Goal: Task Accomplishment & Management: Complete application form

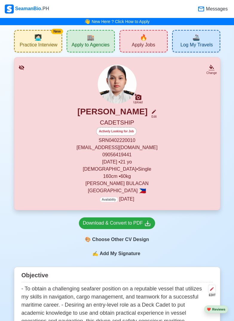
click at [137, 39] on div "🔥 Apply Jobs" at bounding box center [144, 41] width 48 height 22
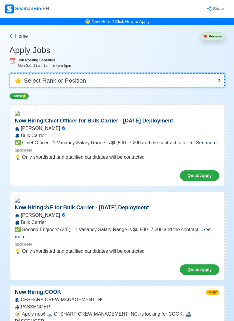
click at [80, 82] on select "👉 Select Rank or Position Master Chief Officer 2nd Officer 3rd Officer Junior O…" at bounding box center [117, 80] width 215 height 14
click at [12, 73] on select "👉 Select Rank or Position Master Chief Officer 2nd Officer 3rd Officer Junior O…" at bounding box center [117, 80] width 215 height 14
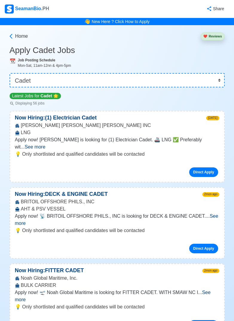
click at [45, 144] on span "See more" at bounding box center [35, 146] width 21 height 5
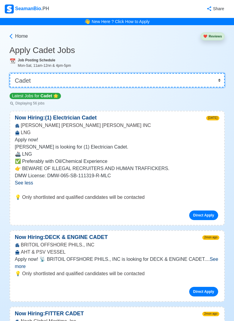
click at [42, 83] on select "👉 Select Rank or Position Master Chief Officer 2nd Officer 3rd Officer Junior O…" at bounding box center [117, 80] width 215 height 14
click at [12, 73] on select "👉 Select Rank or Position Master Chief Officer 2nd Officer 3rd Officer Junior O…" at bounding box center [117, 80] width 215 height 14
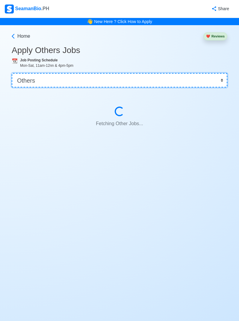
click at [58, 82] on select "👉 Select Rank or Position Master Chief Officer 2nd Officer 3rd Officer Junior O…" at bounding box center [119, 80] width 215 height 14
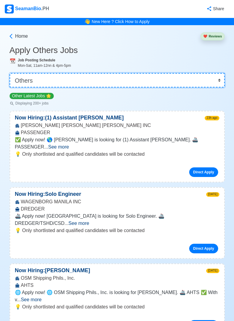
select select "Cadet"
click at [12, 73] on select "👉 Select Rank or Position Master Chief Officer 2nd Officer 3rd Officer Junior O…" at bounding box center [117, 80] width 215 height 14
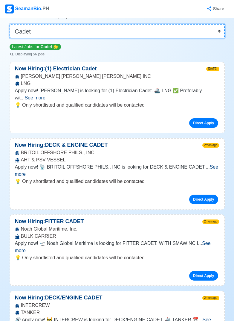
scroll to position [60, 0]
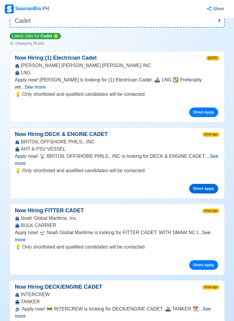
click at [201, 184] on link "Direct Apply" at bounding box center [203, 189] width 29 height 10
click at [206, 153] on span "See more" at bounding box center [117, 159] width 204 height 12
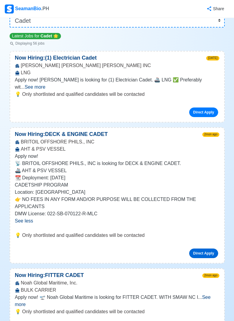
click at [204, 248] on link "Direct Apply" at bounding box center [203, 253] width 29 height 10
click at [106, 138] on div "BRITOIL OFFSHORE PHILS., INC AHT & PSV VESSEL" at bounding box center [117, 145] width 214 height 14
click at [99, 130] on p "Now Hiring: DECK & ENGINE CADET" at bounding box center [61, 134] width 103 height 8
click at [25, 130] on p "Now Hiring: DECK & ENGINE CADET" at bounding box center [61, 134] width 103 height 8
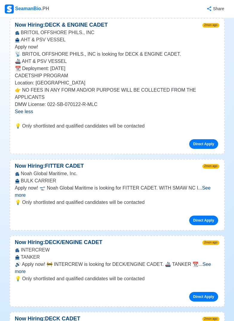
scroll to position [179, 0]
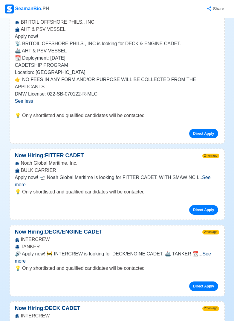
click at [203, 175] on span "See more" at bounding box center [113, 181] width 196 height 12
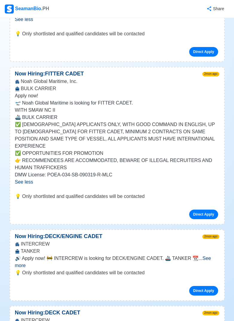
scroll to position [299, 0]
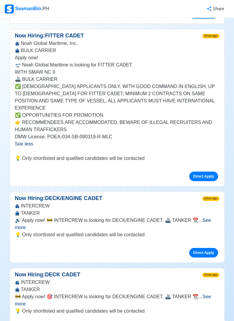
click at [206, 217] on span "See more" at bounding box center [113, 223] width 196 height 12
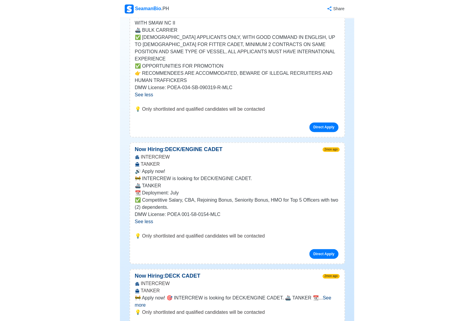
scroll to position [359, 0]
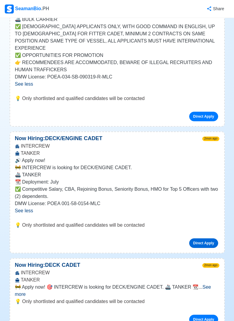
click at [199, 238] on link "Direct Apply" at bounding box center [203, 243] width 29 height 10
click at [68, 134] on p "Now Hiring: DECK/ENGINE CADET" at bounding box center [58, 138] width 97 height 8
click at [37, 134] on p "Now Hiring: DECK/ENGINE CADET" at bounding box center [58, 138] width 97 height 8
click at [77, 178] on p "📆 Deployment: July" at bounding box center [117, 181] width 205 height 7
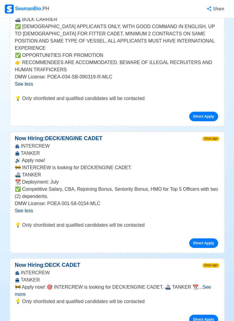
drag, startPoint x: 77, startPoint y: 162, endPoint x: 78, endPoint y: 157, distance: 5.2
click at [77, 178] on p "📆 Deployment: July" at bounding box center [117, 181] width 205 height 7
click at [88, 171] on p "🚢 TANKER" at bounding box center [117, 174] width 205 height 7
click at [83, 200] on p "DMW License: POEA 001-58-0154-MLC" at bounding box center [117, 203] width 205 height 7
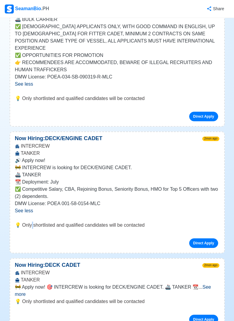
click at [32, 221] on p "💡 Only shortlisted and qualified candidates will be contacted" at bounding box center [117, 224] width 205 height 7
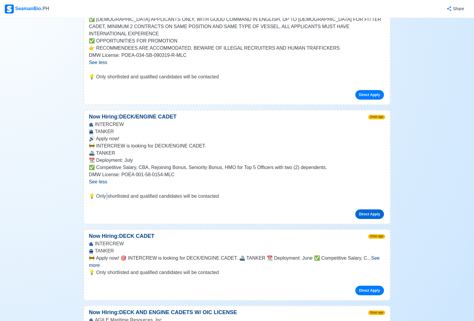
click at [238, 209] on link "Direct Apply" at bounding box center [369, 214] width 29 height 10
click at [159, 167] on div "🔊 Apply now! 🚧 INTERCREW is looking for DECK/ENGINE CADET. 🚢 TANKER 📆 Deploymen…" at bounding box center [237, 160] width 296 height 50
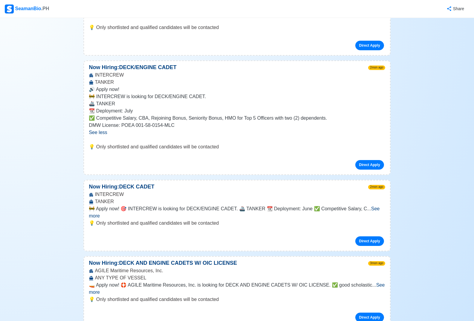
scroll to position [419, 0]
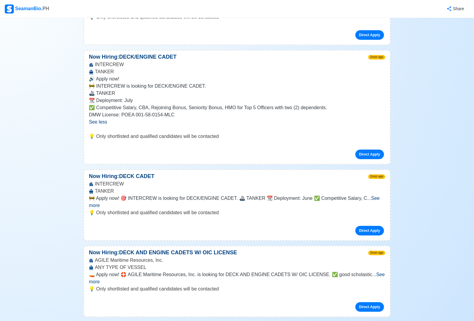
click at [238, 196] on span "See more" at bounding box center [234, 202] width 291 height 12
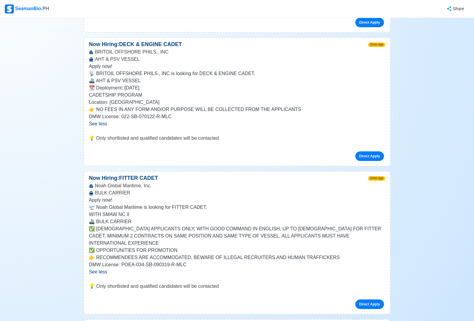
scroll to position [0, 0]
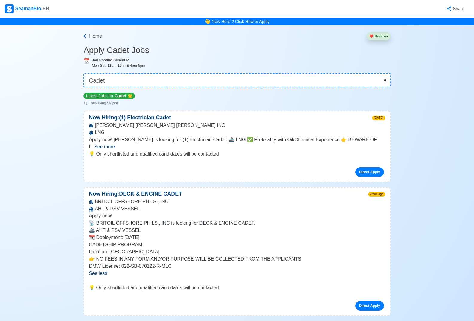
click at [91, 33] on span "Home" at bounding box center [95, 36] width 13 height 7
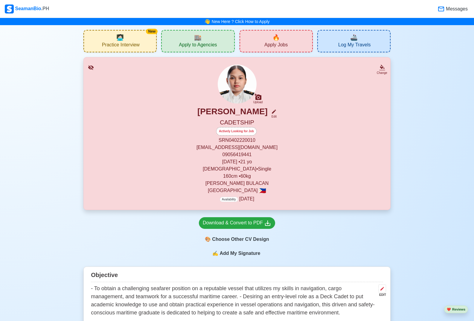
click at [205, 40] on div "🏬 Apply to Agencies" at bounding box center [197, 41] width 73 height 22
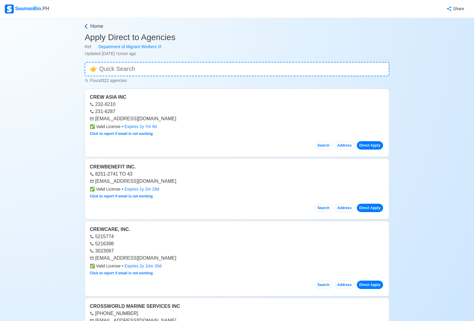
click at [92, 27] on span "Home" at bounding box center [96, 26] width 13 height 7
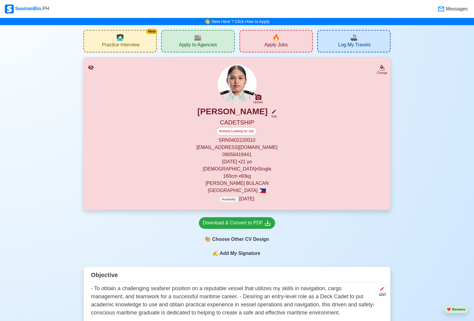
click at [238, 36] on div "🔥 Apply Jobs" at bounding box center [276, 41] width 73 height 22
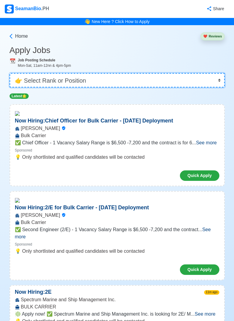
click at [85, 74] on select "👉 Select Rank or Position Master Chief Officer 2nd Officer 3rd Officer Junior O…" at bounding box center [117, 80] width 215 height 14
select select "Cadet"
click at [12, 73] on select "👉 Select Rank or Position Master Chief Officer 2nd Officer 3rd Officer Junior O…" at bounding box center [117, 80] width 215 height 14
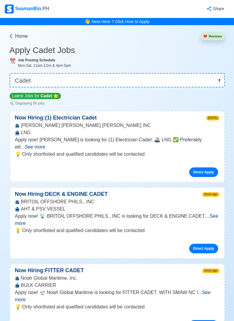
click at [45, 144] on span "See more" at bounding box center [35, 146] width 21 height 5
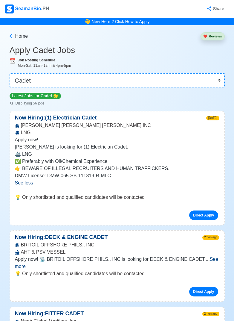
click at [202, 142] on p "Apply now!" at bounding box center [117, 139] width 205 height 7
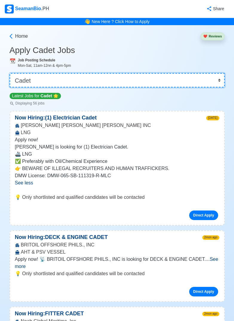
click at [82, 83] on select "👉 Select Rank or Position Master Chief Officer 2nd Officer 3rd Officer Junior O…" at bounding box center [117, 80] width 215 height 14
click at [10, 73] on select "👉 Select Rank or Position Master Chief Officer 2nd Officer 3rd Officer Junior O…" at bounding box center [117, 80] width 215 height 14
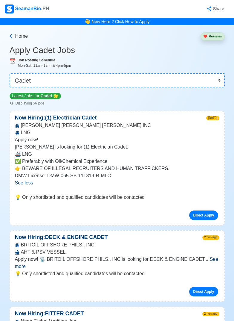
click at [22, 37] on span "Home" at bounding box center [21, 36] width 13 height 7
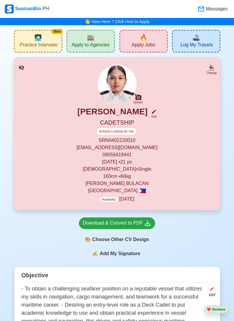
click at [92, 41] on span "🏬" at bounding box center [90, 37] width 7 height 9
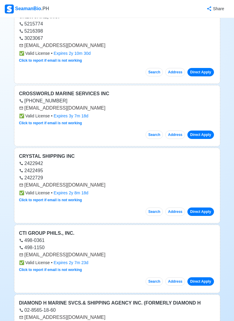
scroll to position [239, 0]
